Goal: Information Seeking & Learning: Learn about a topic

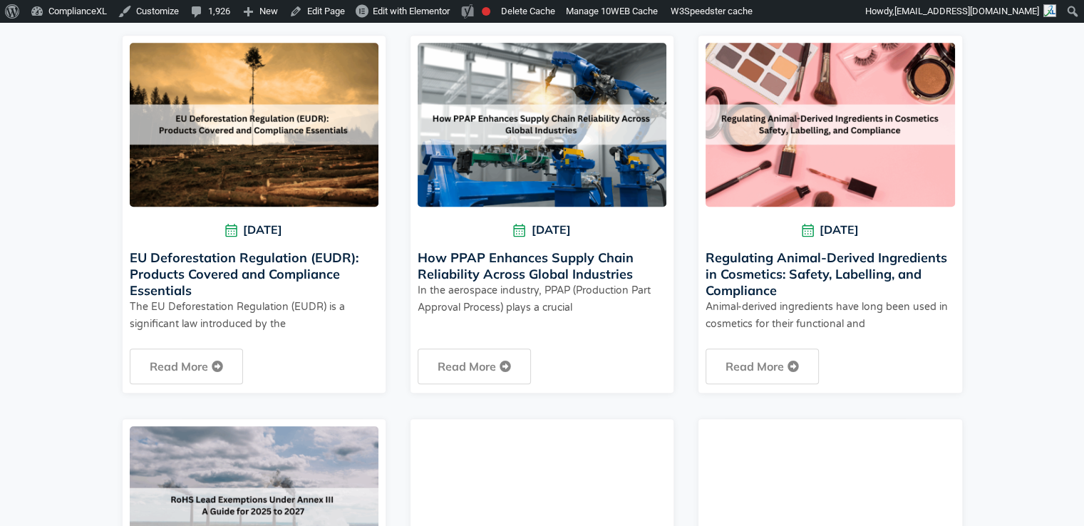
scroll to position [807, 0]
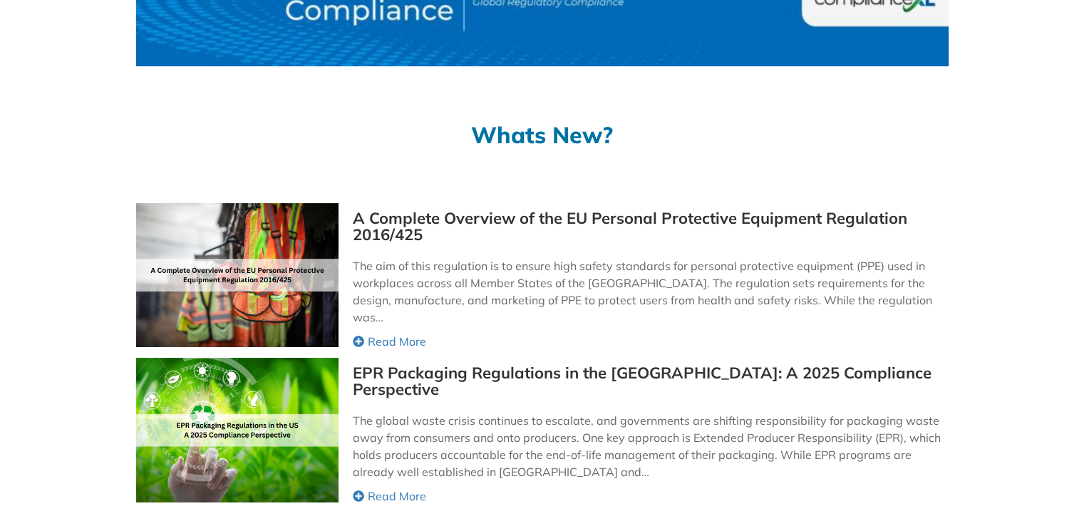
scroll to position [185, 0]
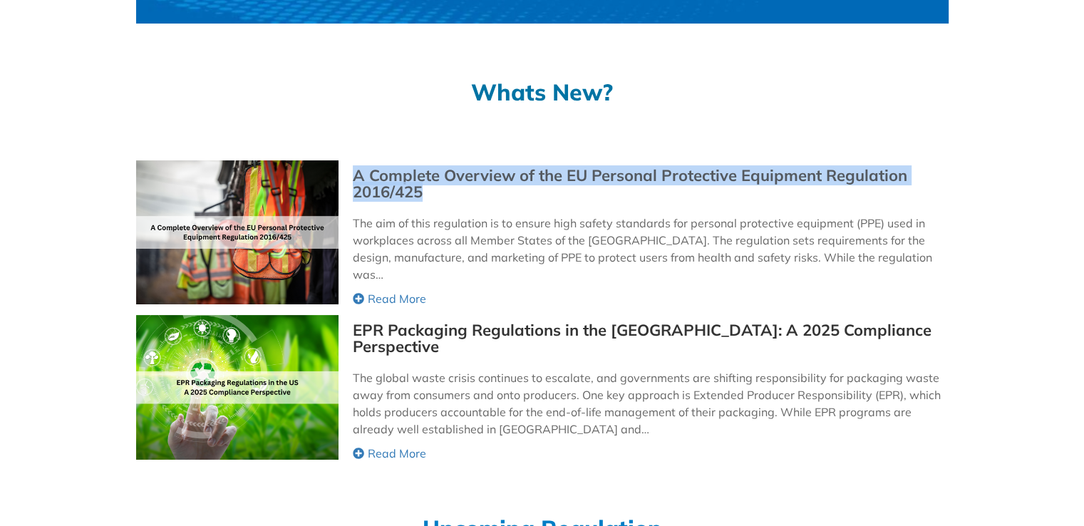
drag, startPoint x: 351, startPoint y: 175, endPoint x: 439, endPoint y: 192, distance: 90.1
click at [439, 192] on div "A Complete Overview of the EU Personal Protective Equipment Regulation 2016/425…" at bounding box center [542, 233] width 812 height 147
copy link "A Complete Overview of the EU Personal Protective Equipment Regulation 2016/425"
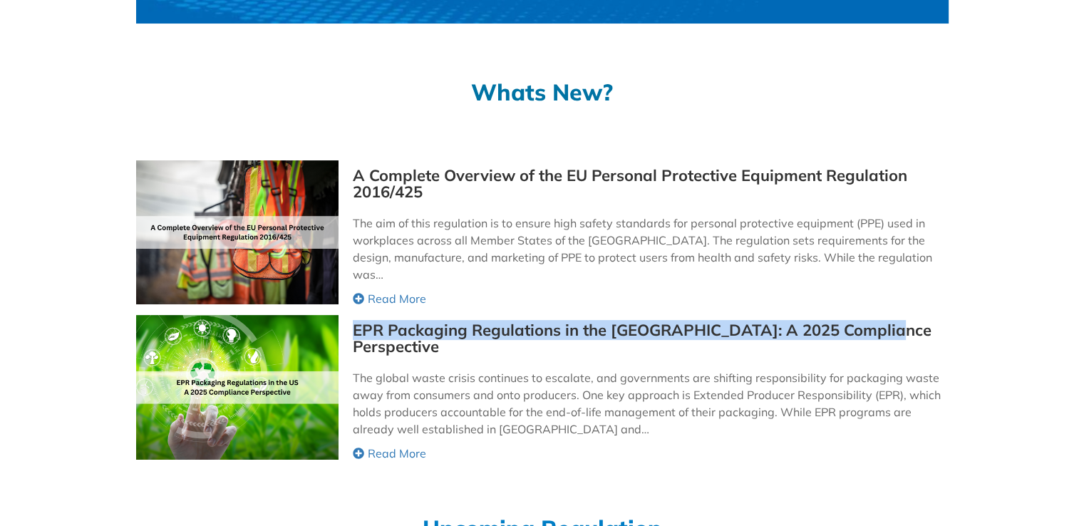
drag, startPoint x: 348, startPoint y: 329, endPoint x: 892, endPoint y: 331, distance: 544.4
click at [892, 331] on div "EPR Packaging Regulations in the US: A 2025 Compliance Perspective The global w…" at bounding box center [542, 388] width 812 height 147
copy link "EPR Packaging Regulations in the US: A 2025 Compliance Perspective"
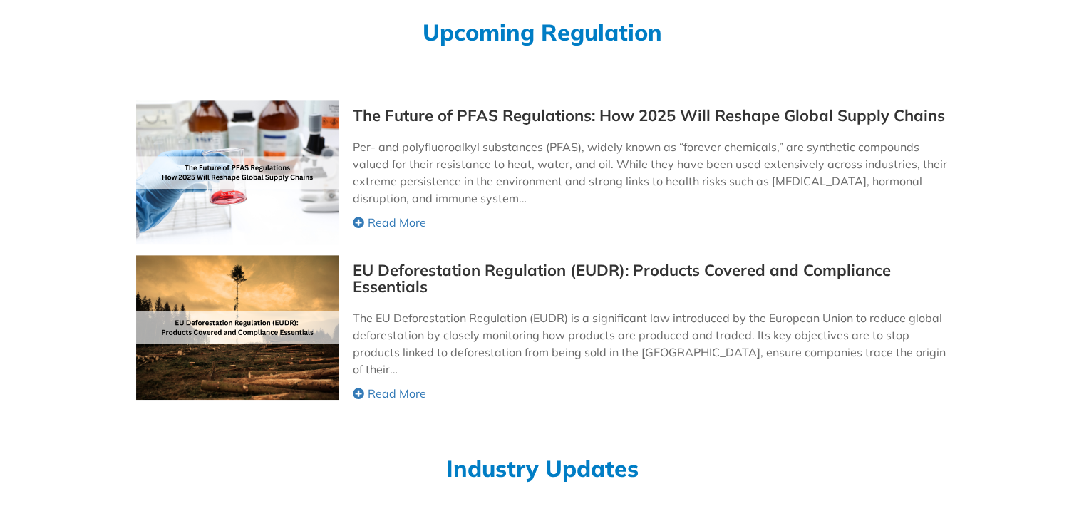
scroll to position [683, 0]
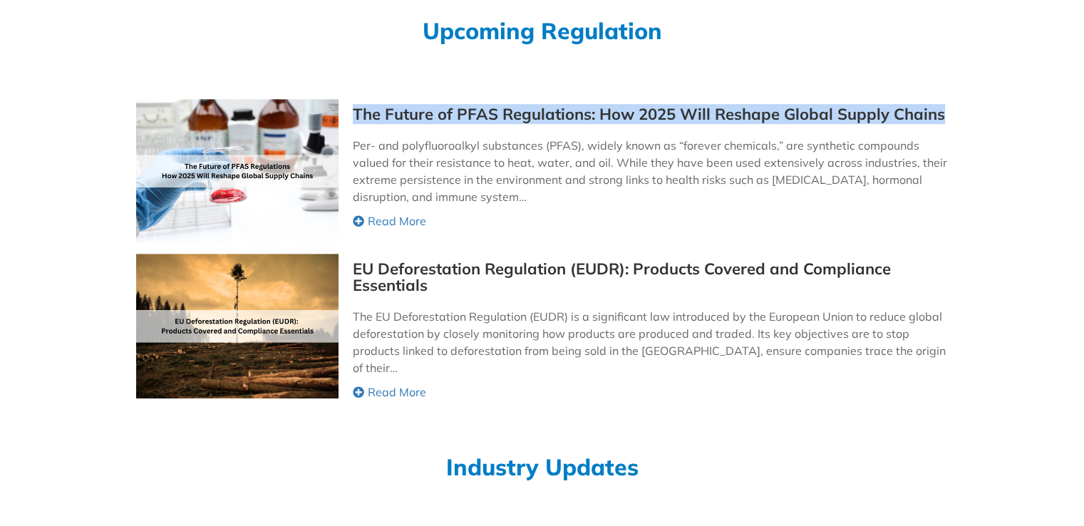
drag, startPoint x: 348, startPoint y: 110, endPoint x: 963, endPoint y: 112, distance: 615.7
click at [963, 112] on div "Whats New? All Posts Blog Compliance Documentation Conflict Minerals ESG Ethica…" at bounding box center [542, 33] width 1084 height 1306
copy link "The Future of PFAS Regulations: How 2025 Will Reshape Global Supply Chains"
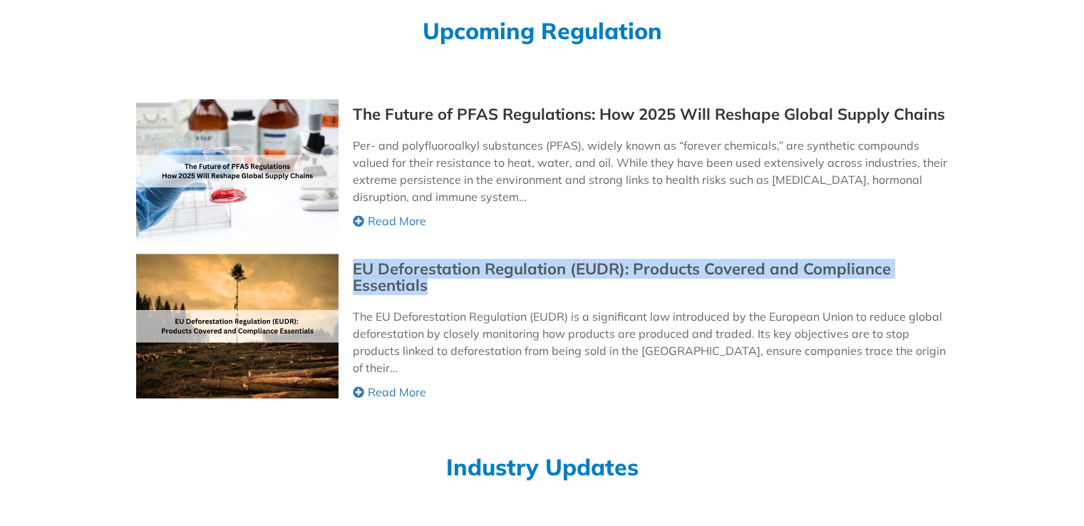
drag, startPoint x: 349, startPoint y: 264, endPoint x: 448, endPoint y: 283, distance: 100.8
click at [448, 283] on div "EU Deforestation Regulation (EUDR): Products Covered and Compliance Essentials …" at bounding box center [542, 327] width 812 height 147
copy link "EU Deforestation Regulation (EUDR): Products Covered and Compliance Essentials"
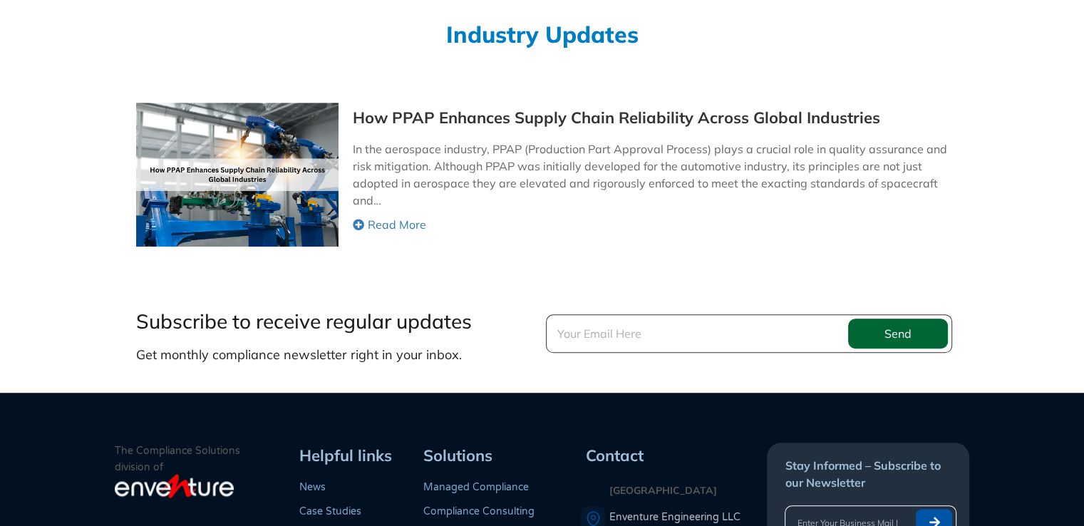
scroll to position [1114, 0]
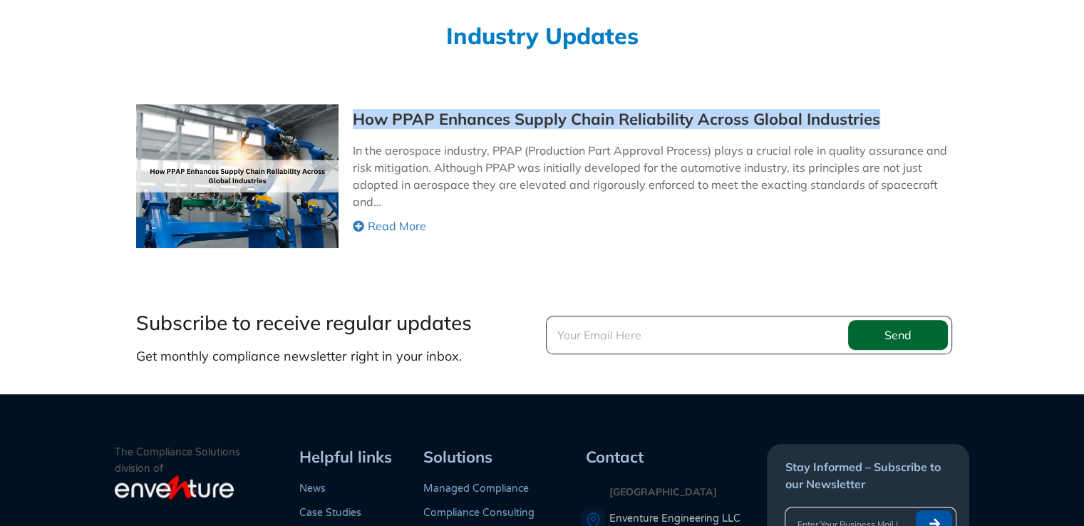
drag, startPoint x: 348, startPoint y: 122, endPoint x: 879, endPoint y: 123, distance: 531.6
click at [879, 123] on div "How PPAP Enhances Supply Chain Reliability Across Global Industries In the aero…" at bounding box center [542, 176] width 812 height 144
copy link "How PPAP Enhances Supply Chain Reliability Across Global Industries"
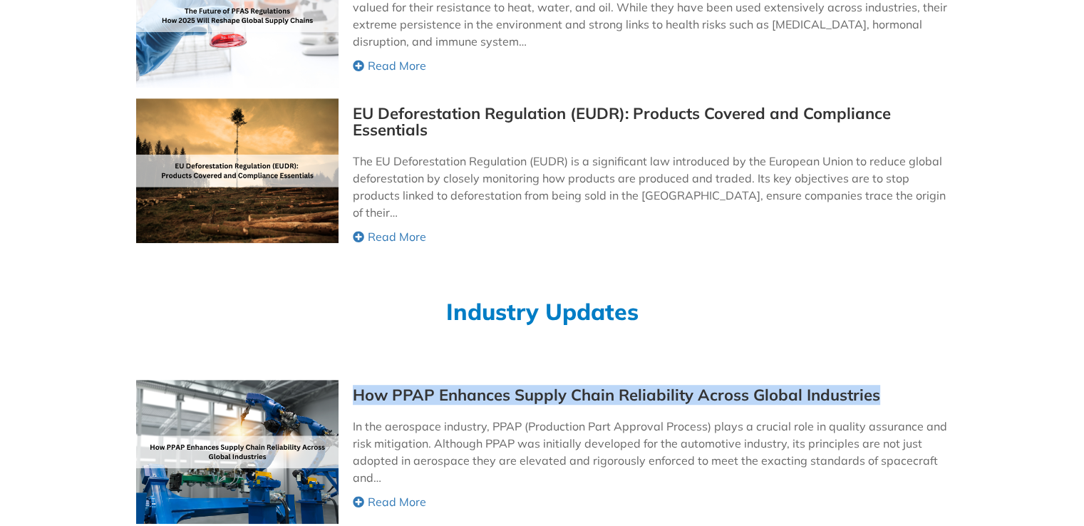
scroll to position [1005, 0]
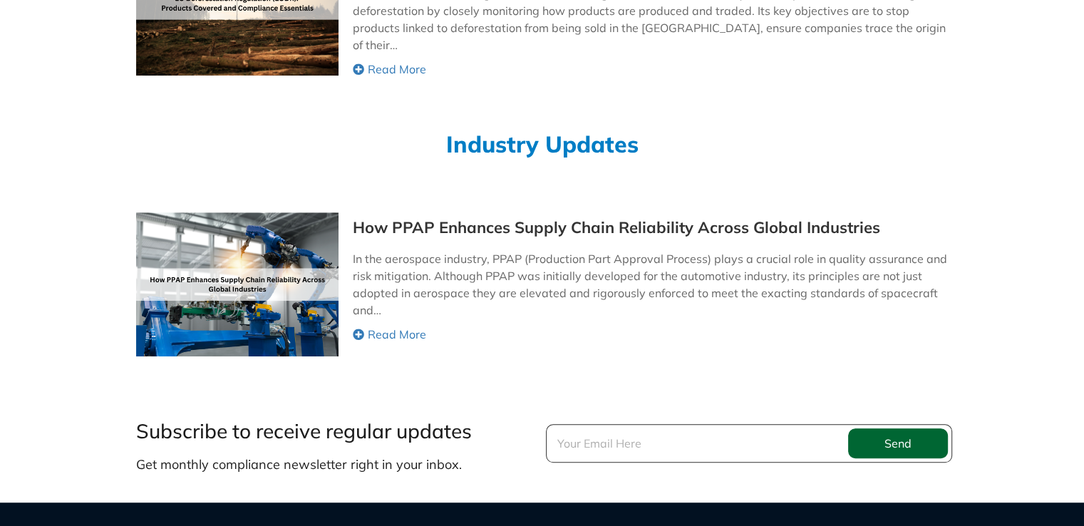
click at [450, 197] on div "Industry Updates" at bounding box center [542, 144] width 812 height 108
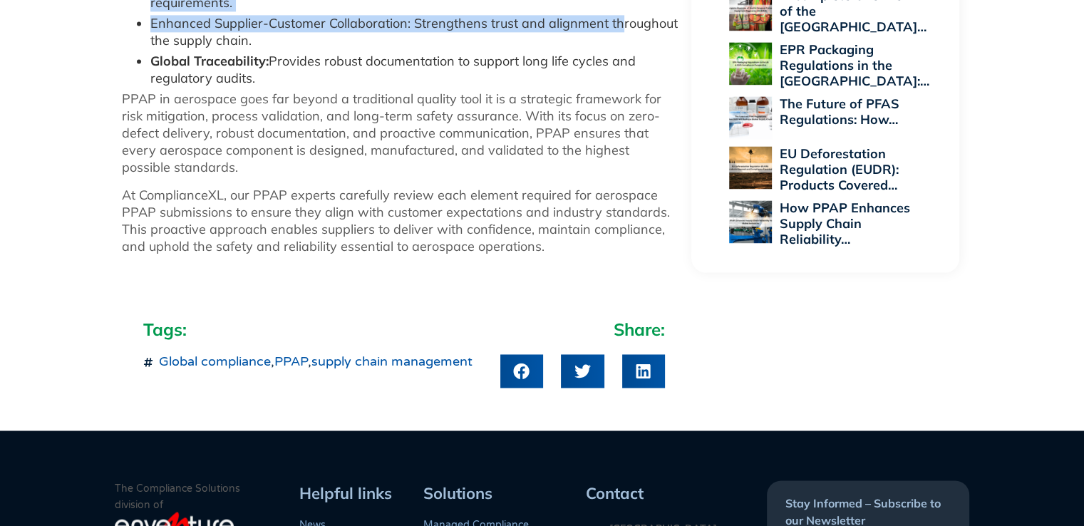
scroll to position [1940, 0]
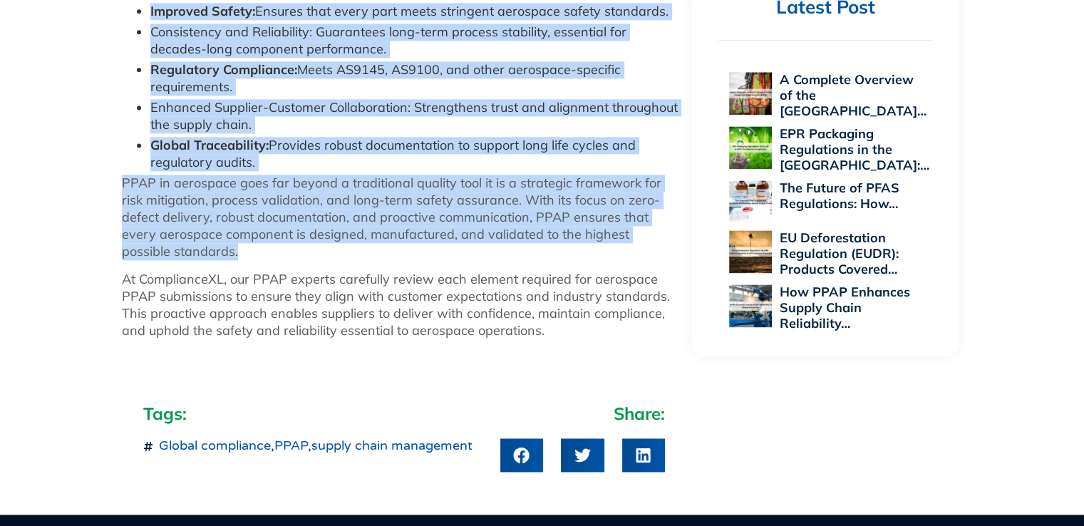
drag, startPoint x: 123, startPoint y: 234, endPoint x: 602, endPoint y: 246, distance: 479.7
copy div "How PPAP Enhances Supply Chain Reliability Across Global Industries In the aero…"
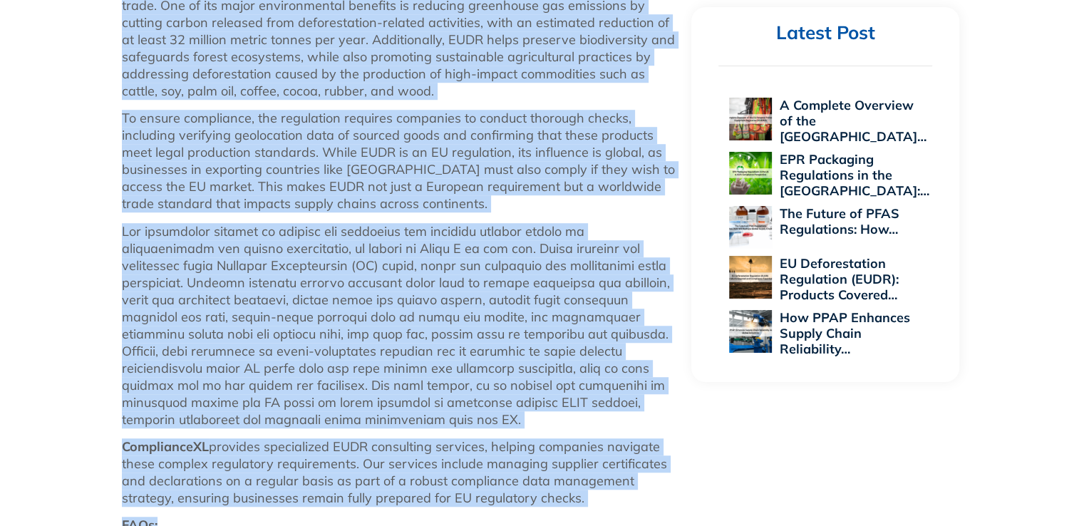
scroll to position [1061, 0]
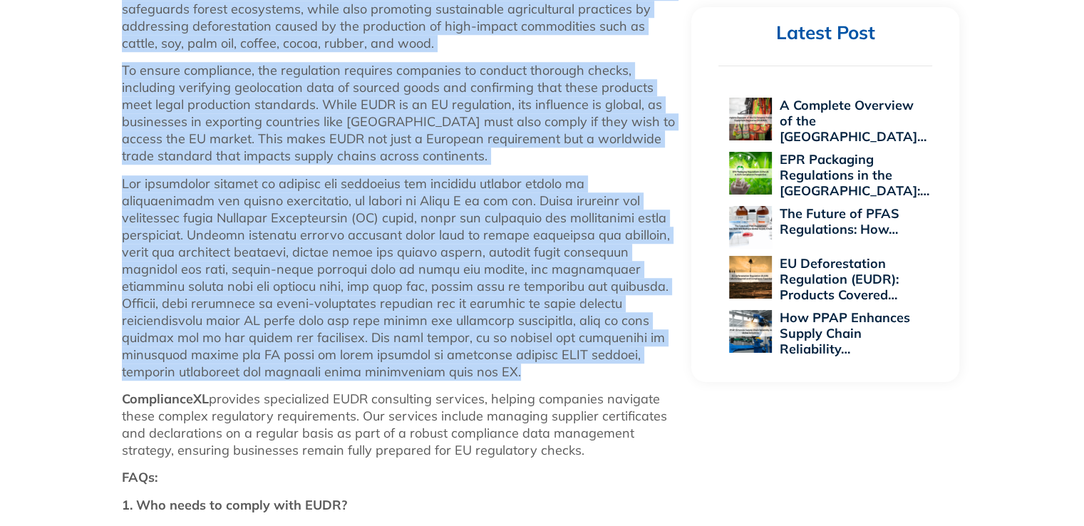
drag, startPoint x: 120, startPoint y: 217, endPoint x: 445, endPoint y: 351, distance: 351.5
copy div "The EU Deforestation Regulation (EUDR) is a significant law introduced by the E…"
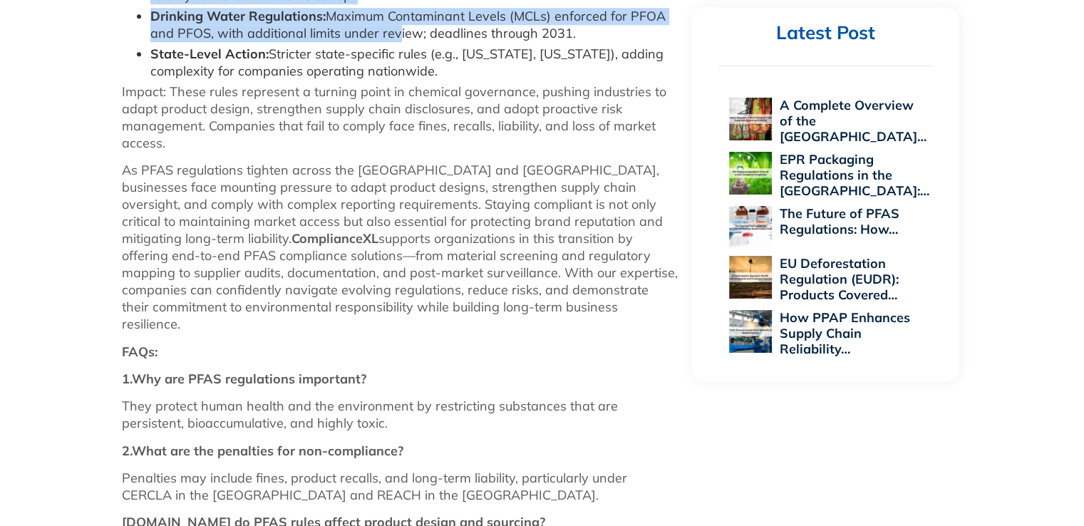
scroll to position [1482, 0]
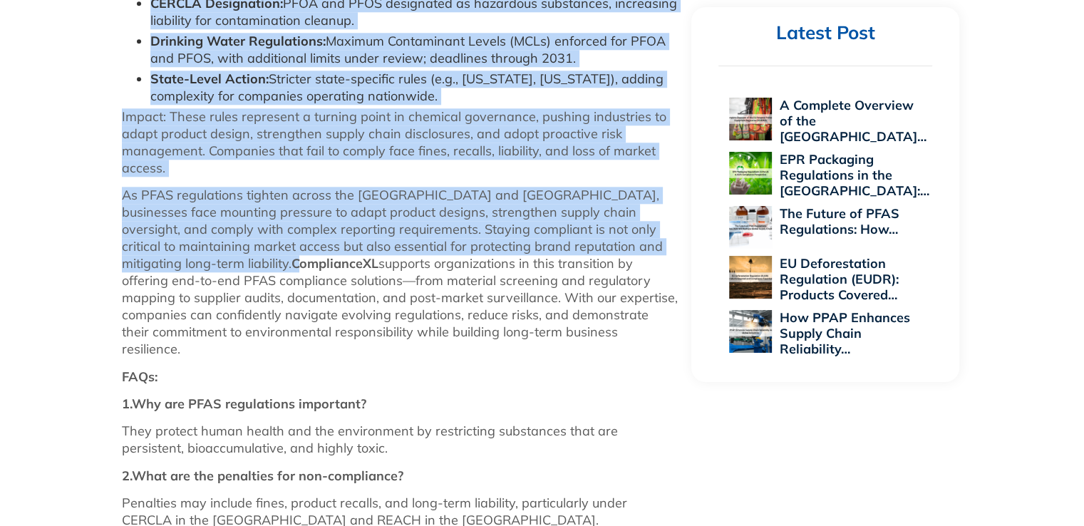
drag, startPoint x: 122, startPoint y: 207, endPoint x: 565, endPoint y: 224, distance: 443.6
copy div "Per- and polyfluoroalkyl substances (PFAS), widely known as “forever chemicals,…"
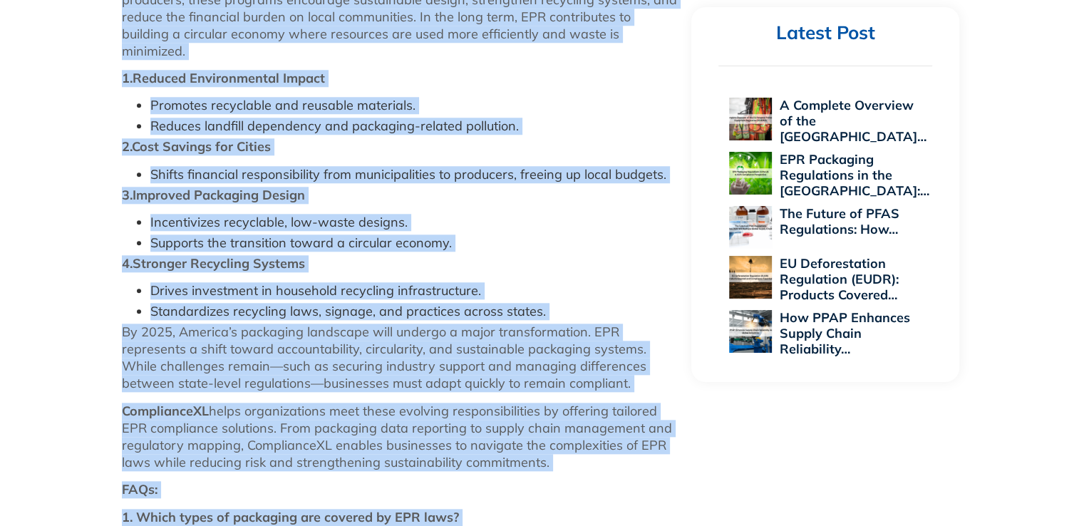
scroll to position [1524, 0]
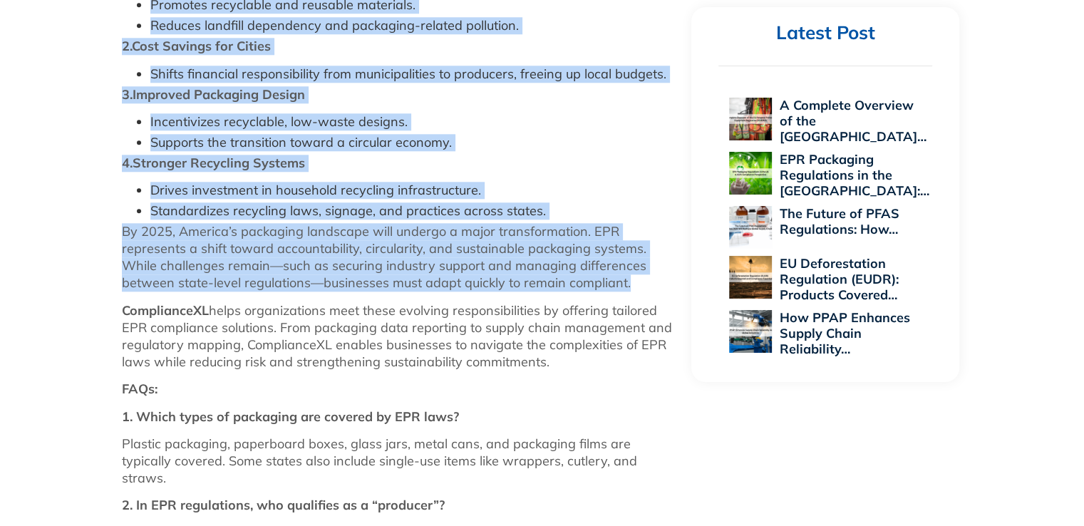
drag, startPoint x: 121, startPoint y: 103, endPoint x: 647, endPoint y: 214, distance: 537.5
click at [647, 214] on div "The global waste crisis continues to escalate, and governments are shifting res…" at bounding box center [400, 20] width 556 height 1527
copy div "The global waste crisis continues to escalate, and governments are shifting res…"
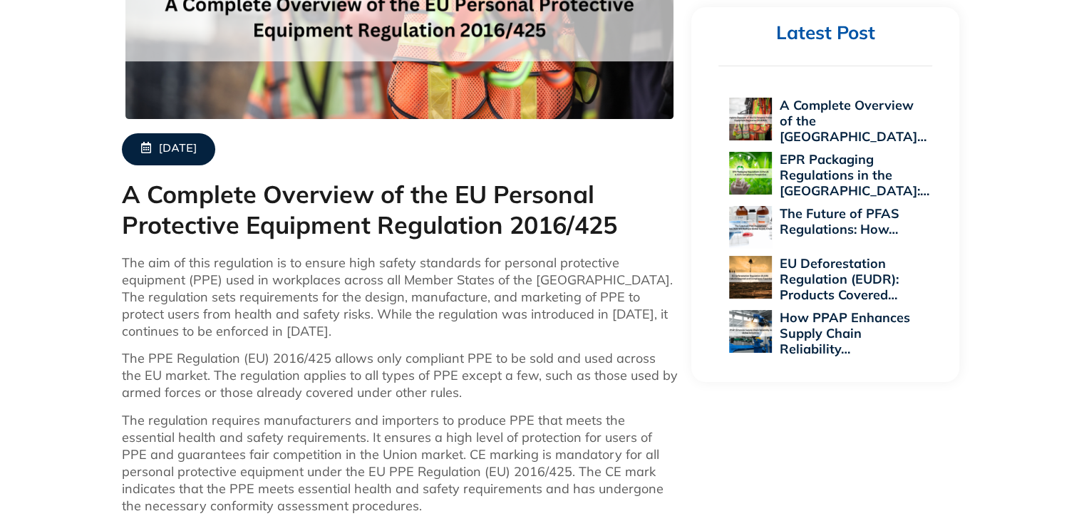
scroll to position [534, 0]
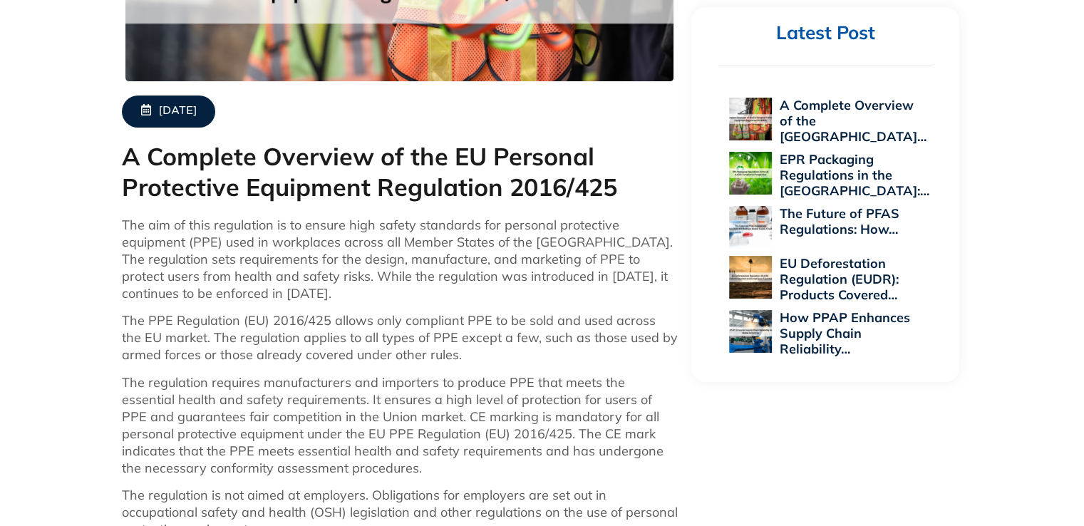
drag, startPoint x: 1087, startPoint y: 72, endPoint x: 1094, endPoint y: 216, distance: 144.1
click at [1083, 216] on html "Skip to content ABOUT US Executive Team Meet Our Executive Team Leading the Way…" at bounding box center [542, 400] width 1084 height 1868
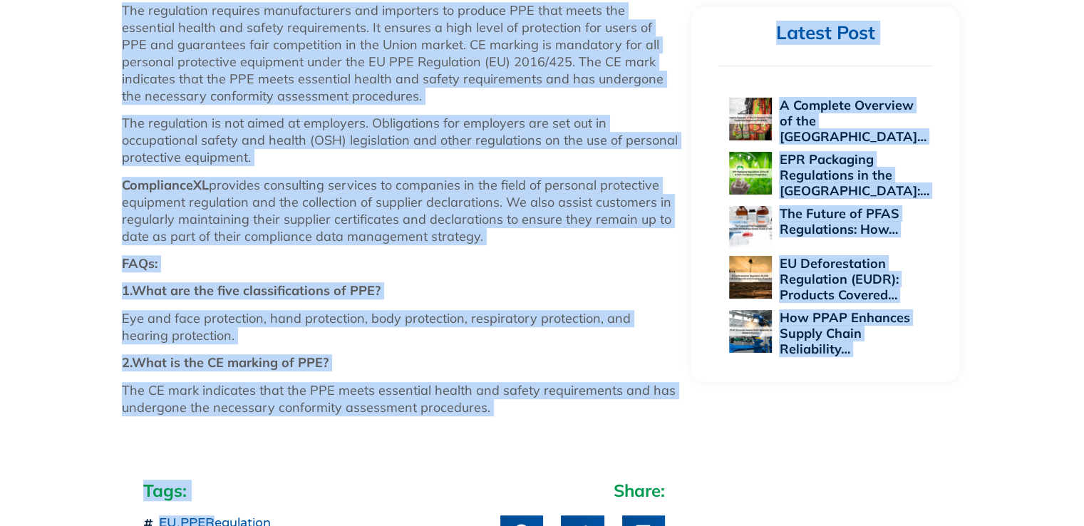
scroll to position [955, 0]
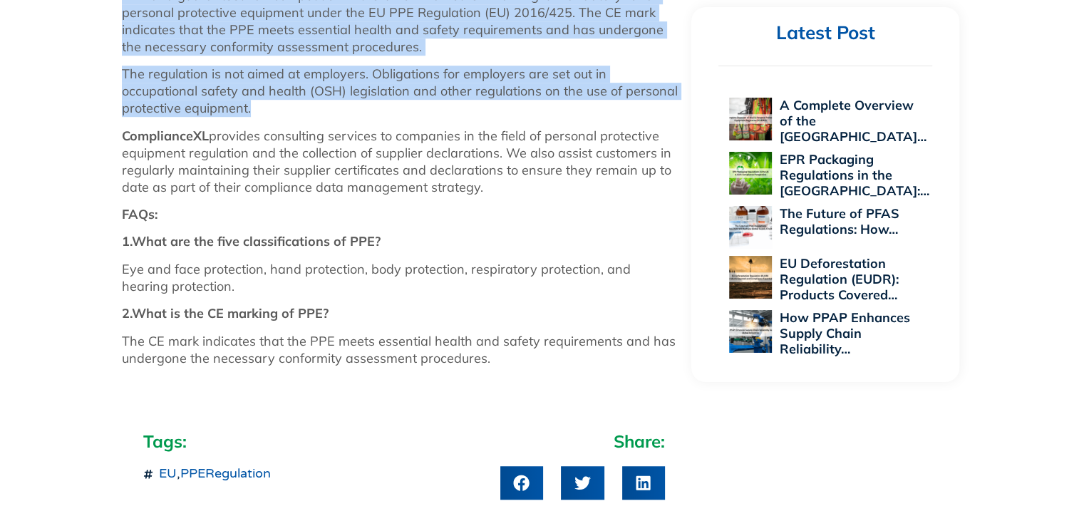
drag, startPoint x: 121, startPoint y: 221, endPoint x: 334, endPoint y: 99, distance: 245.5
click at [334, 99] on div "The aim of this regulation is to ensure high safety standards for personal prot…" at bounding box center [400, 85] width 556 height 581
copy div "The aim of this regulation is to ensure high safety standards for personal prot…"
